Goal: Task Accomplishment & Management: Use online tool/utility

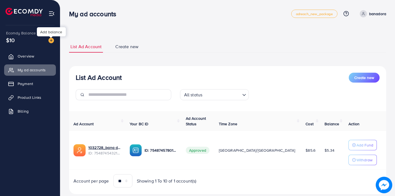
click at [53, 41] on img at bounding box center [51, 41] width 6 height 6
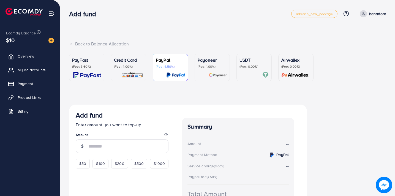
click at [129, 60] on p "Credit Card" at bounding box center [128, 60] width 29 height 7
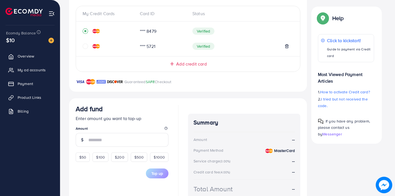
scroll to position [124, 0]
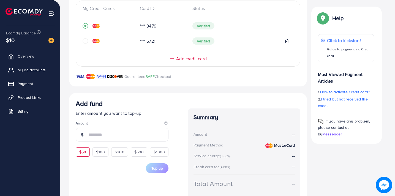
click at [83, 152] on span "$50" at bounding box center [82, 152] width 7 height 6
type input "**"
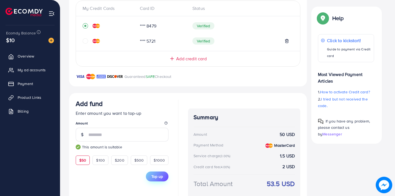
click at [161, 176] on span "Top up" at bounding box center [157, 177] width 12 height 6
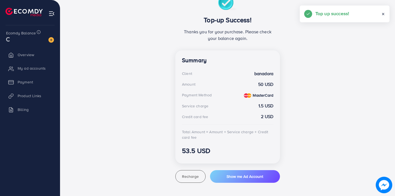
scroll to position [110, 0]
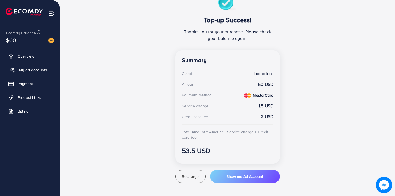
click at [42, 71] on span "My ad accounts" at bounding box center [33, 70] width 28 height 6
